Goal: Navigation & Orientation: Understand site structure

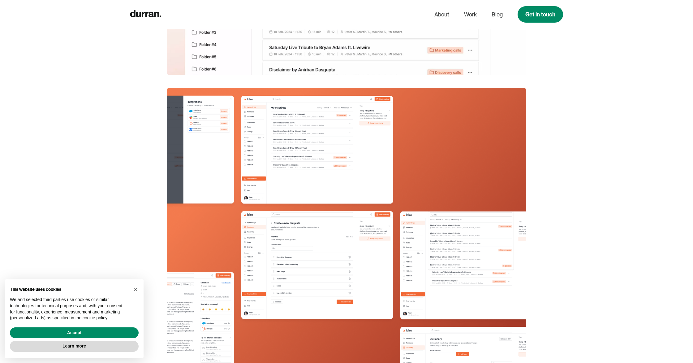
scroll to position [4363, 0]
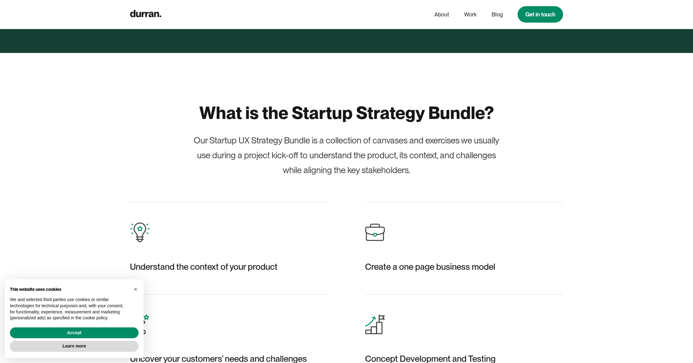
scroll to position [406, 0]
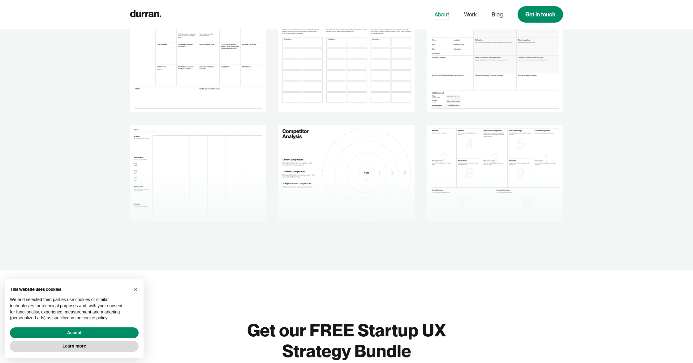
click at [435, 15] on link "About" at bounding box center [442, 15] width 15 height 12
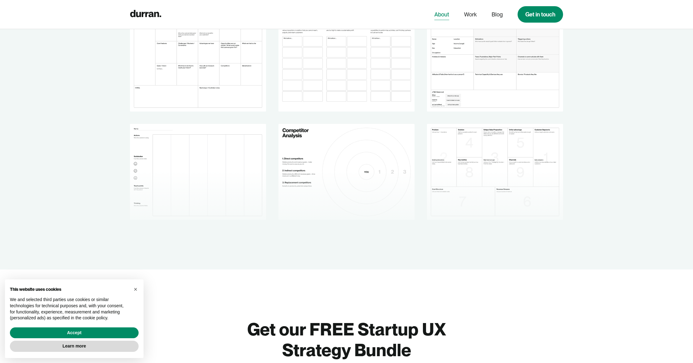
scroll to position [964, 0]
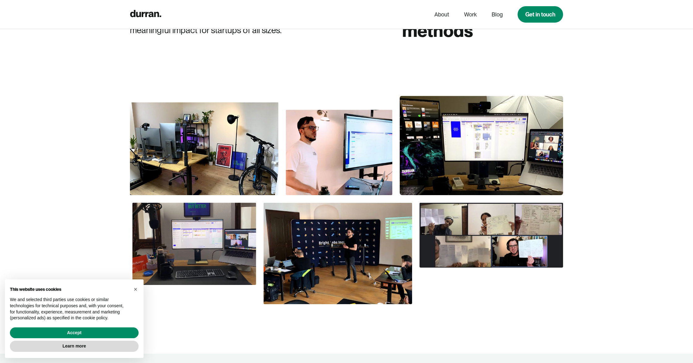
scroll to position [335, 0]
